Goal: Information Seeking & Learning: Learn about a topic

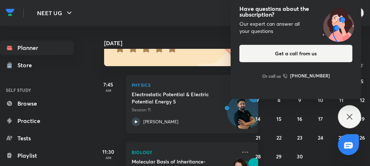
scroll to position [86, 0]
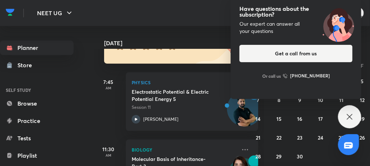
click at [349, 120] on icon at bounding box center [349, 117] width 9 height 9
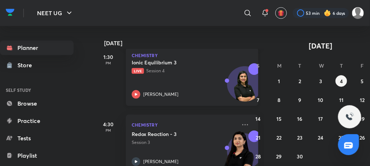
scroll to position [248, 0]
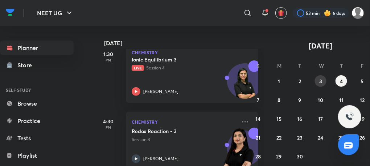
click at [317, 84] on button "3" at bounding box center [320, 81] width 12 height 12
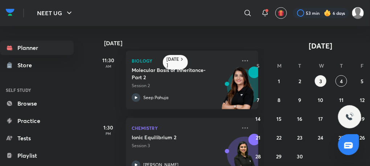
scroll to position [158, 0]
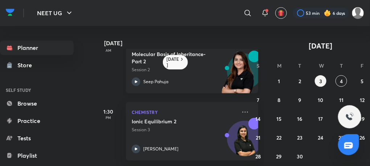
click at [134, 80] on icon at bounding box center [136, 82] width 9 height 9
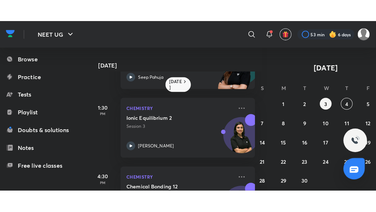
scroll to position [219, 7]
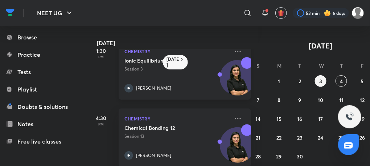
click at [126, 87] on icon at bounding box center [128, 88] width 9 height 9
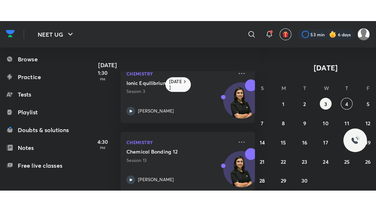
scroll to position [185, 7]
